Goal: Find specific fact: Find contact information

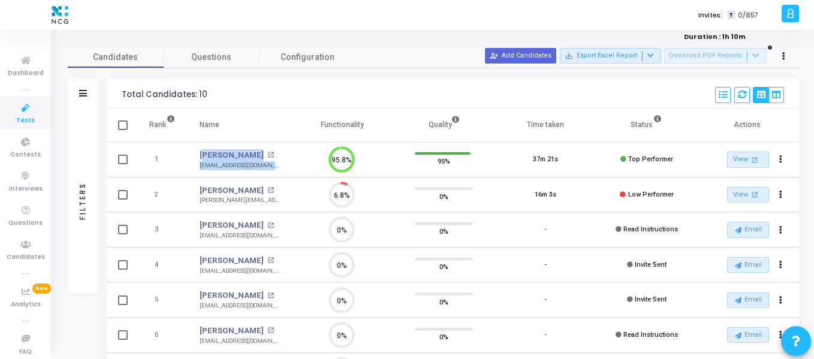
drag, startPoint x: 194, startPoint y: 153, endPoint x: 276, endPoint y: 165, distance: 83.6
click at [276, 165] on td "Prakash K open_in_new [EMAIL_ADDRESS][DOMAIN_NAME]" at bounding box center [240, 159] width 104 height 35
copy div "Prakash K open_in_new [EMAIL_ADDRESS][DOMAIN_NAME]"
click at [285, 171] on td "Prakash K open_in_new [EMAIL_ADDRESS][DOMAIN_NAME]" at bounding box center [240, 159] width 104 height 35
drag, startPoint x: 285, startPoint y: 171, endPoint x: 193, endPoint y: 170, distance: 92.3
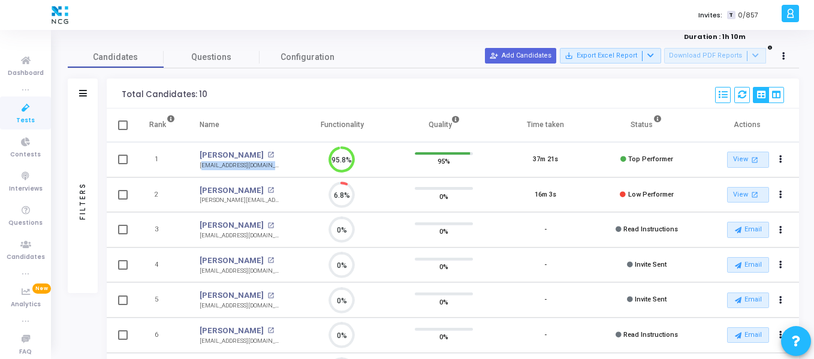
click at [193, 170] on td "Prakash K open_in_new [EMAIL_ADDRESS][DOMAIN_NAME]" at bounding box center [240, 159] width 104 height 35
copy div "[EMAIL_ADDRESS][DOMAIN_NAME]"
click at [227, 198] on div "[PERSON_NAME][EMAIL_ADDRESS][DOMAIN_NAME]" at bounding box center [240, 200] width 80 height 9
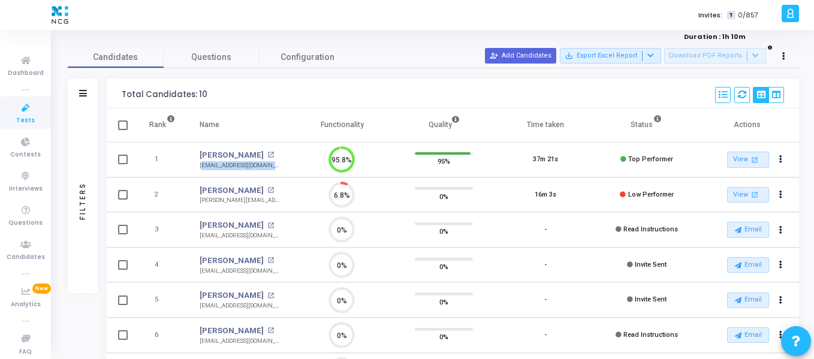
click at [227, 198] on div "[PERSON_NAME][EMAIL_ADDRESS][DOMAIN_NAME]" at bounding box center [240, 200] width 80 height 9
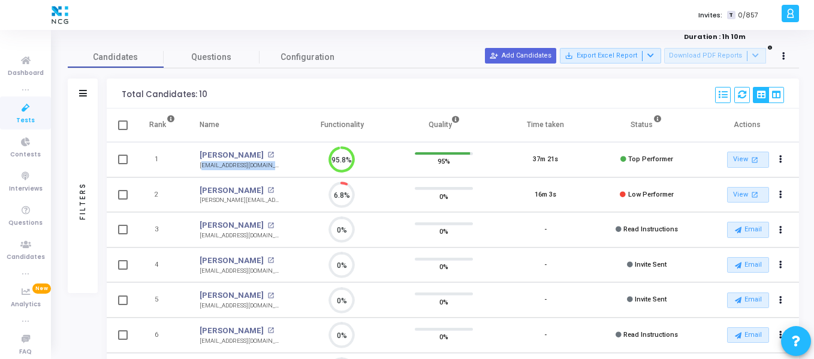
click at [227, 198] on div "[PERSON_NAME][EMAIL_ADDRESS][DOMAIN_NAME]" at bounding box center [240, 200] width 80 height 9
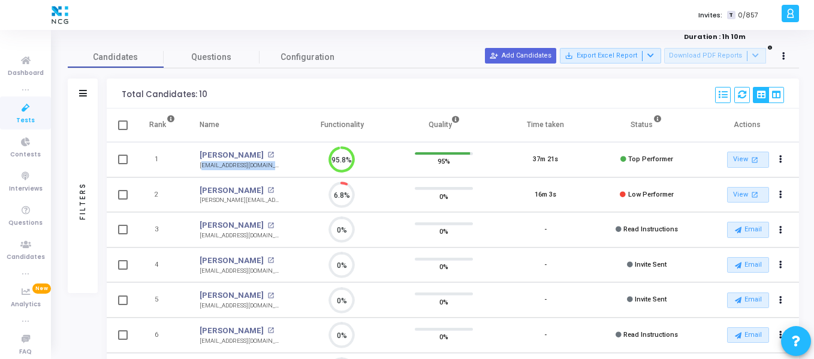
click at [227, 198] on div "[PERSON_NAME][EMAIL_ADDRESS][DOMAIN_NAME]" at bounding box center [240, 200] width 80 height 9
